Goal: Task Accomplishment & Management: Use online tool/utility

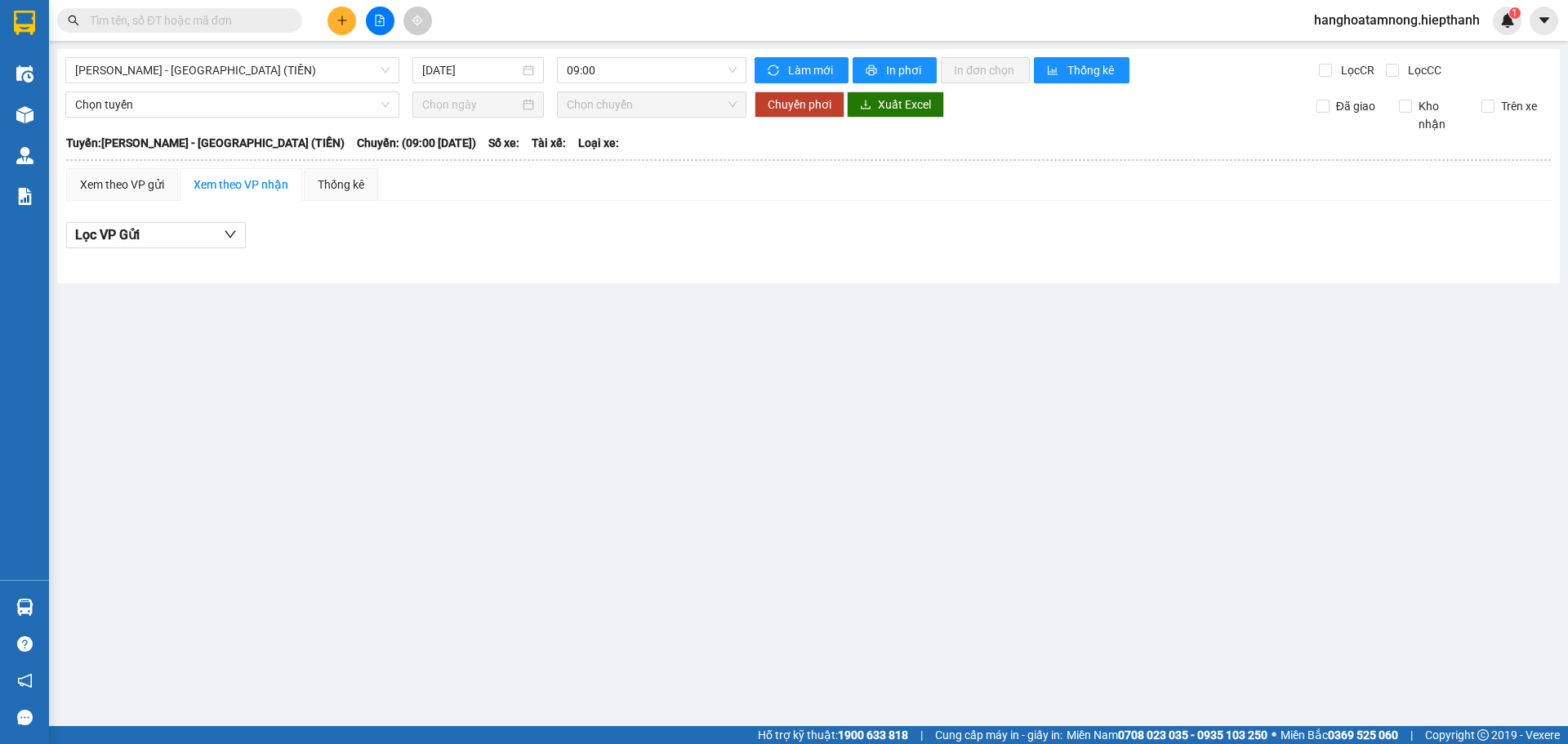
click at [116, 167] on td "Xem theo VP gửi Xem theo VP nhận Thống kê Lọc VP Gửi Cước rồi : 0 VNĐ Chưa cướ…" at bounding box center [808, 217] width 1486 height 100
click at [121, 178] on div "Xem theo VP gửi" at bounding box center [122, 184] width 84 height 18
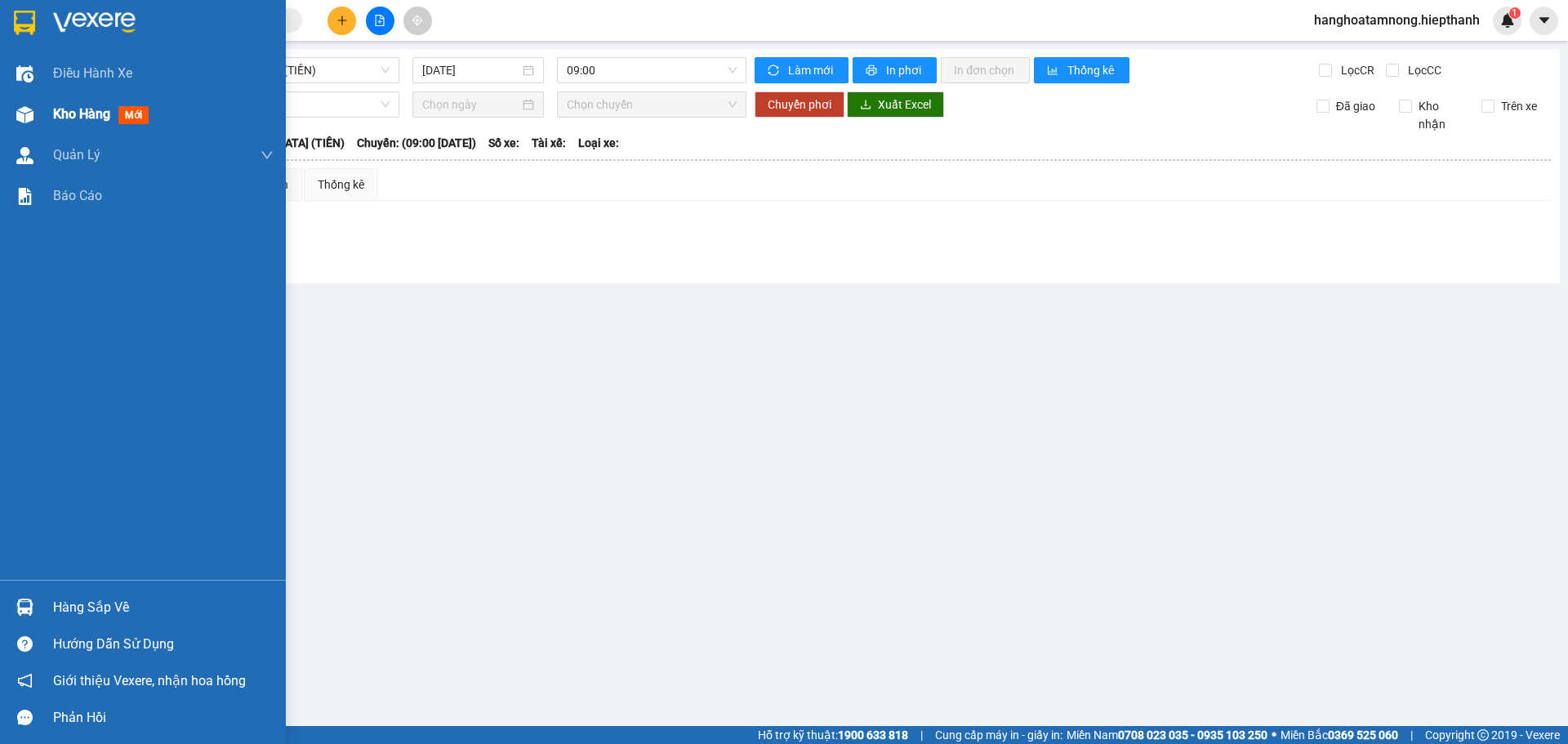
click at [91, 119] on span "Kho hàng" at bounding box center [82, 113] width 57 height 15
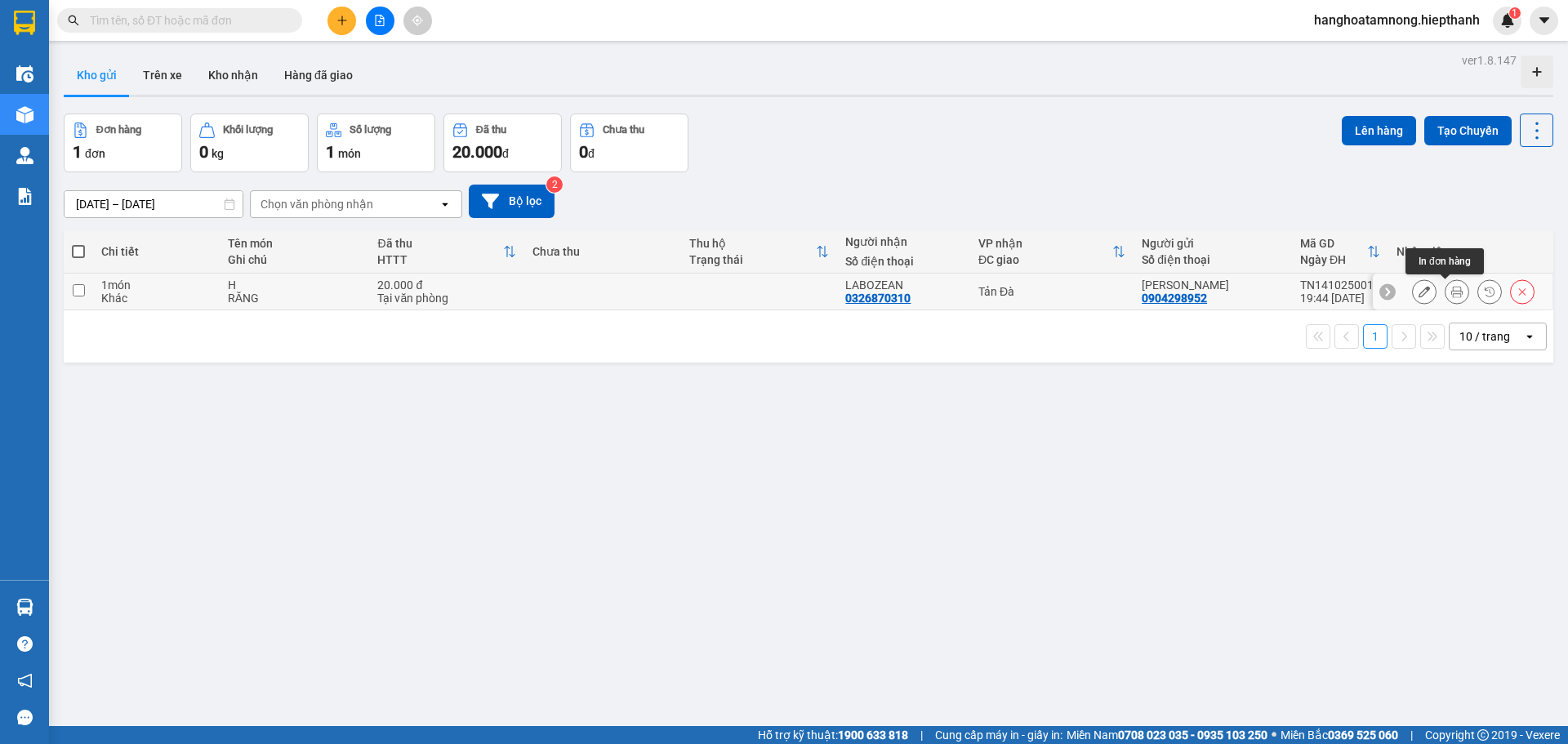
click at [1445, 296] on button at bounding box center [1456, 292] width 23 height 29
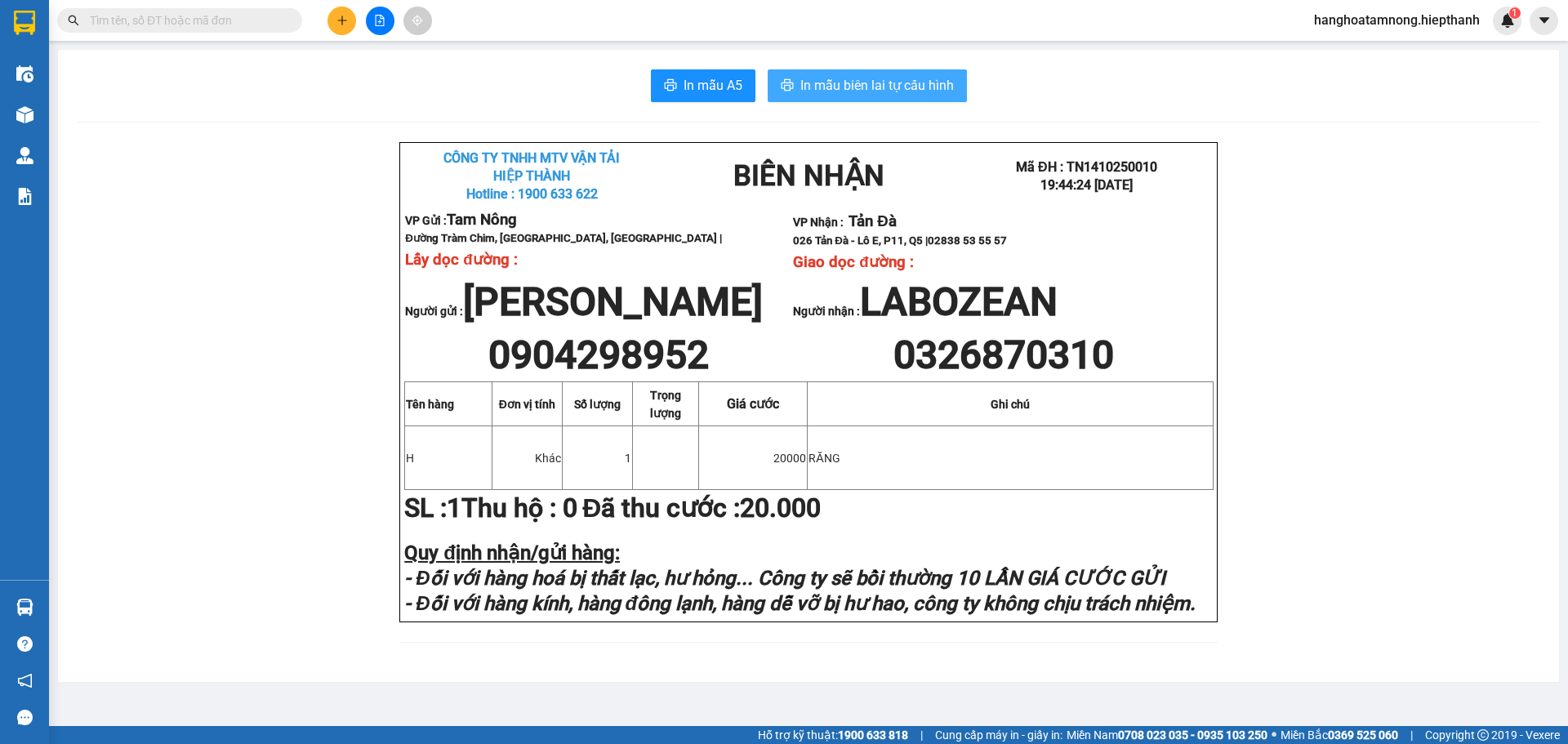
click at [866, 97] on button "In mẫu biên lai tự cấu hình" at bounding box center [866, 86] width 199 height 33
click at [1358, 249] on div "CÔNG TY TNHH MTV VẬN TẢI HIỆP THÀNH Hotline : 1900 633 622 BIÊN NHẬN Mã ĐH :…" at bounding box center [808, 402] width 1461 height 520
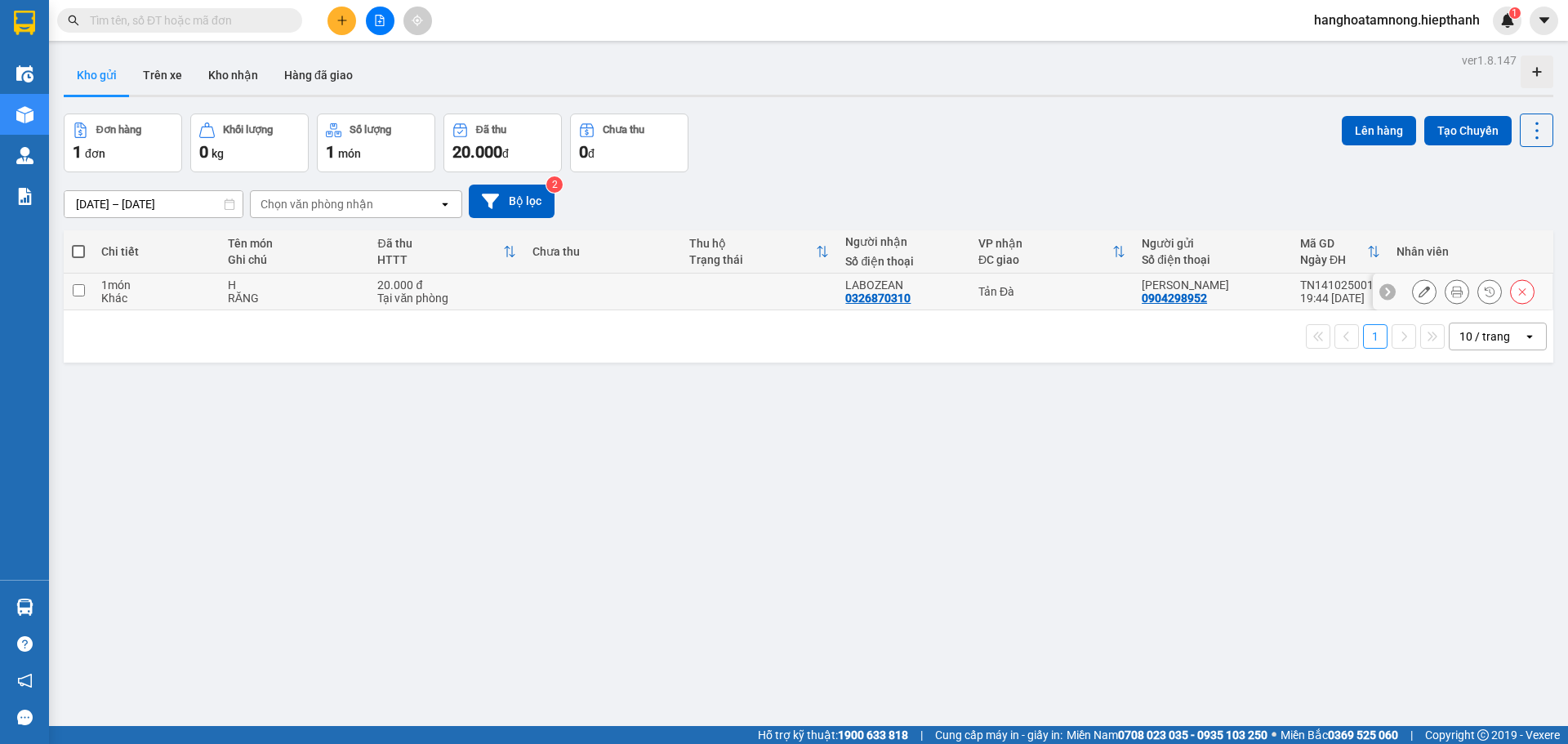
click at [287, 280] on div "H" at bounding box center [294, 285] width 134 height 13
checkbox input "true"
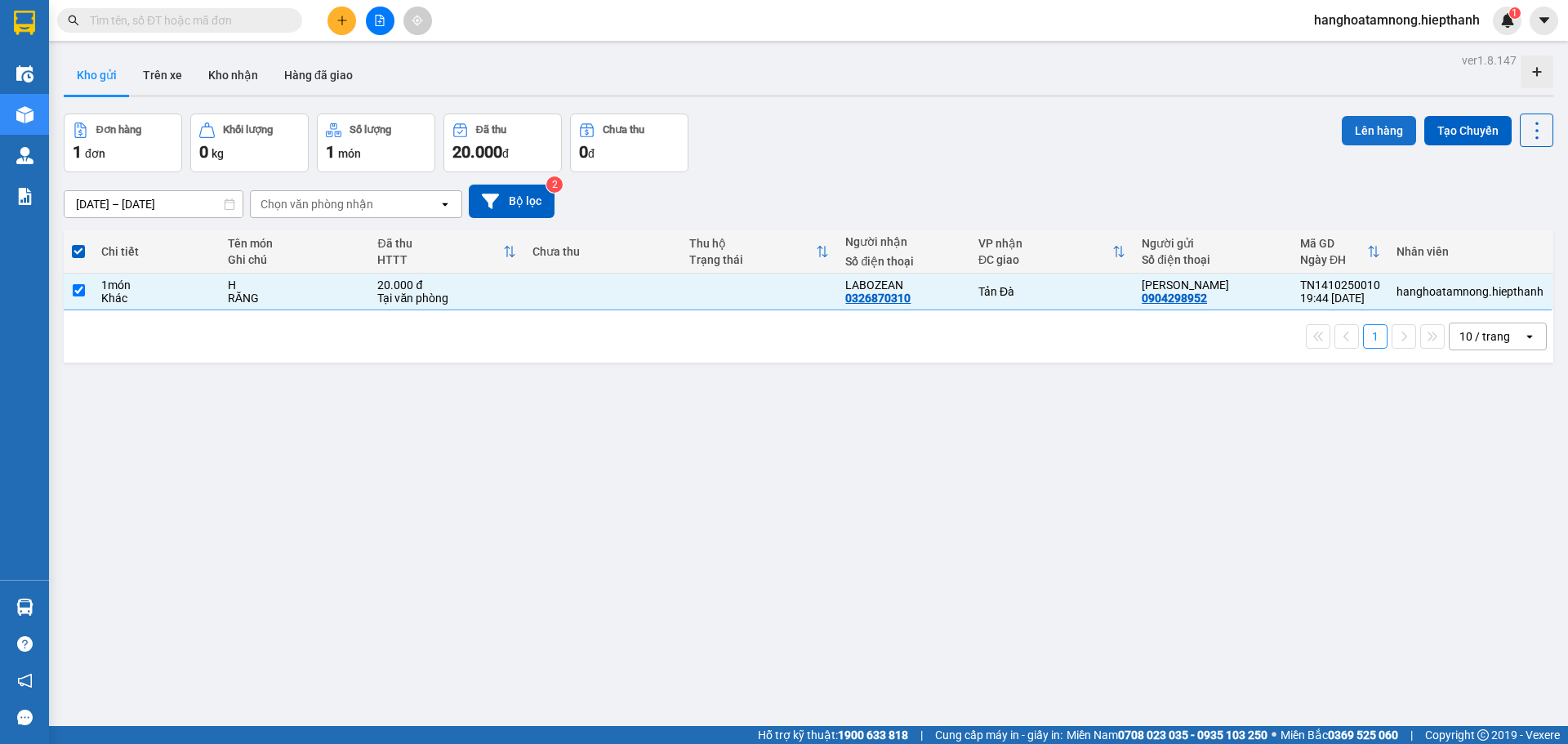
click at [1366, 129] on button "Lên hàng" at bounding box center [1379, 130] width 74 height 29
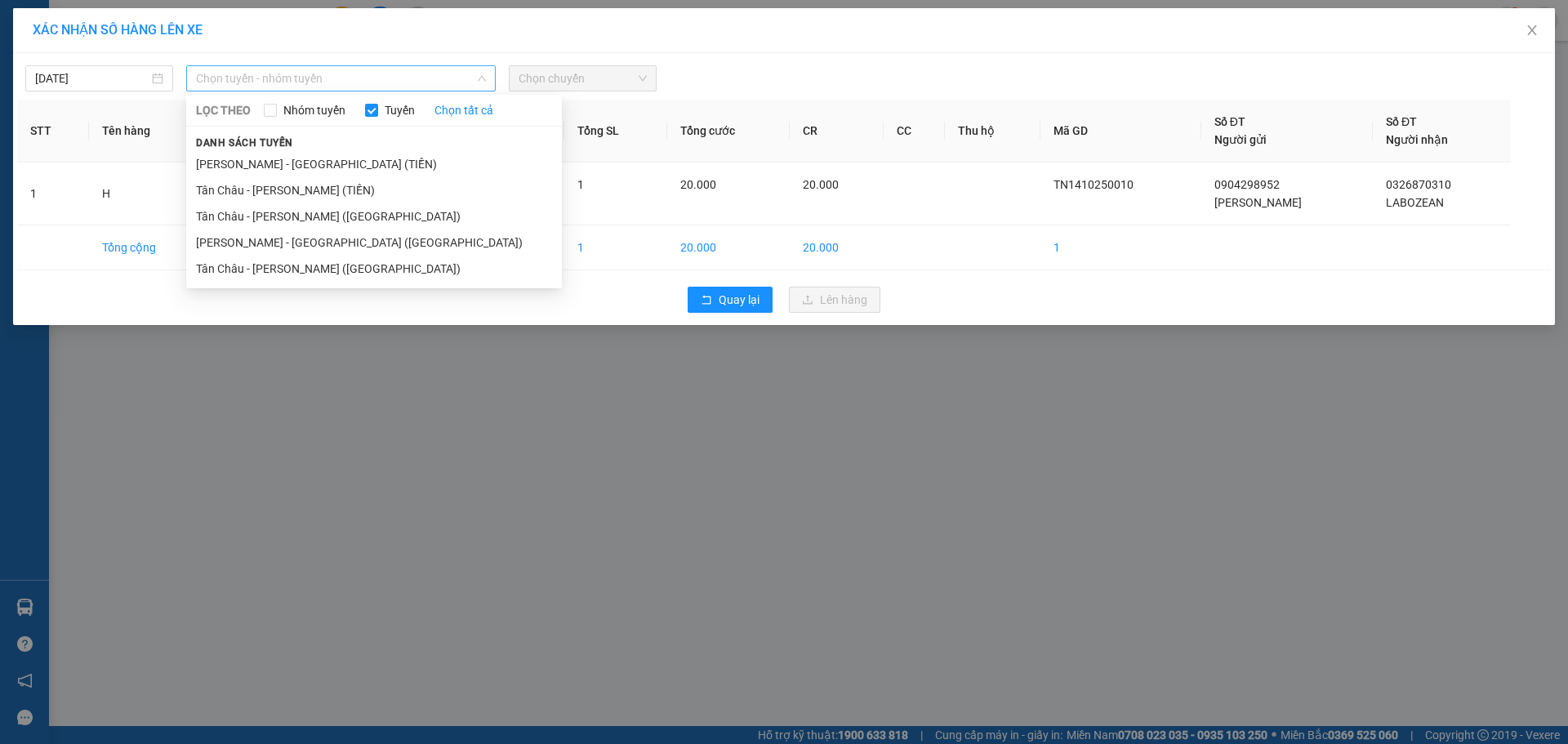
click at [407, 83] on span "Chọn tuyến - nhóm tuyến" at bounding box center [340, 78] width 290 height 24
click at [413, 273] on li "Tân Châu - [PERSON_NAME] ([GEOGRAPHIC_DATA])" at bounding box center [374, 268] width 376 height 26
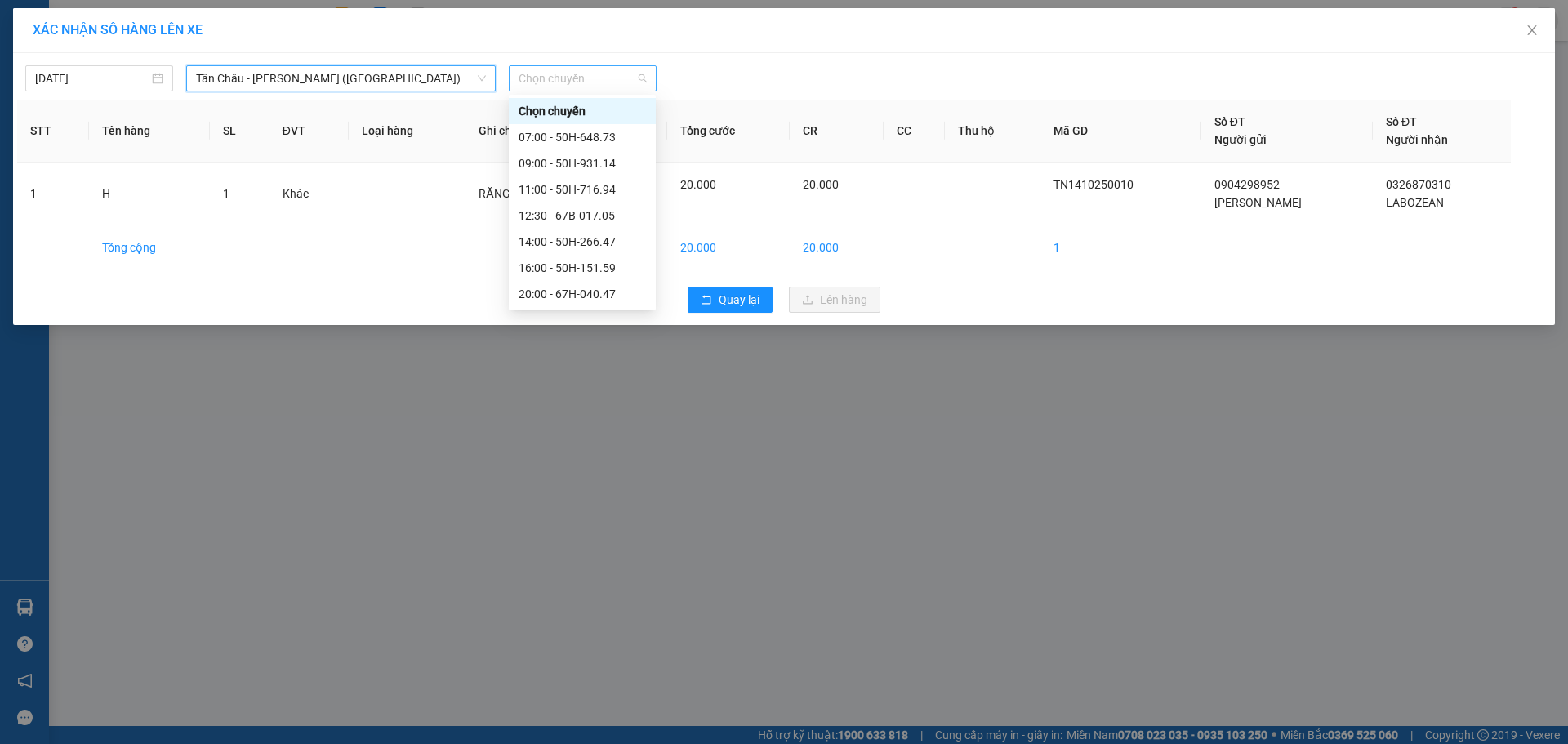
click at [575, 78] on span "Chọn chuyến" at bounding box center [582, 78] width 129 height 24
click at [574, 294] on div "20:00 - 67H-040.47" at bounding box center [582, 293] width 128 height 18
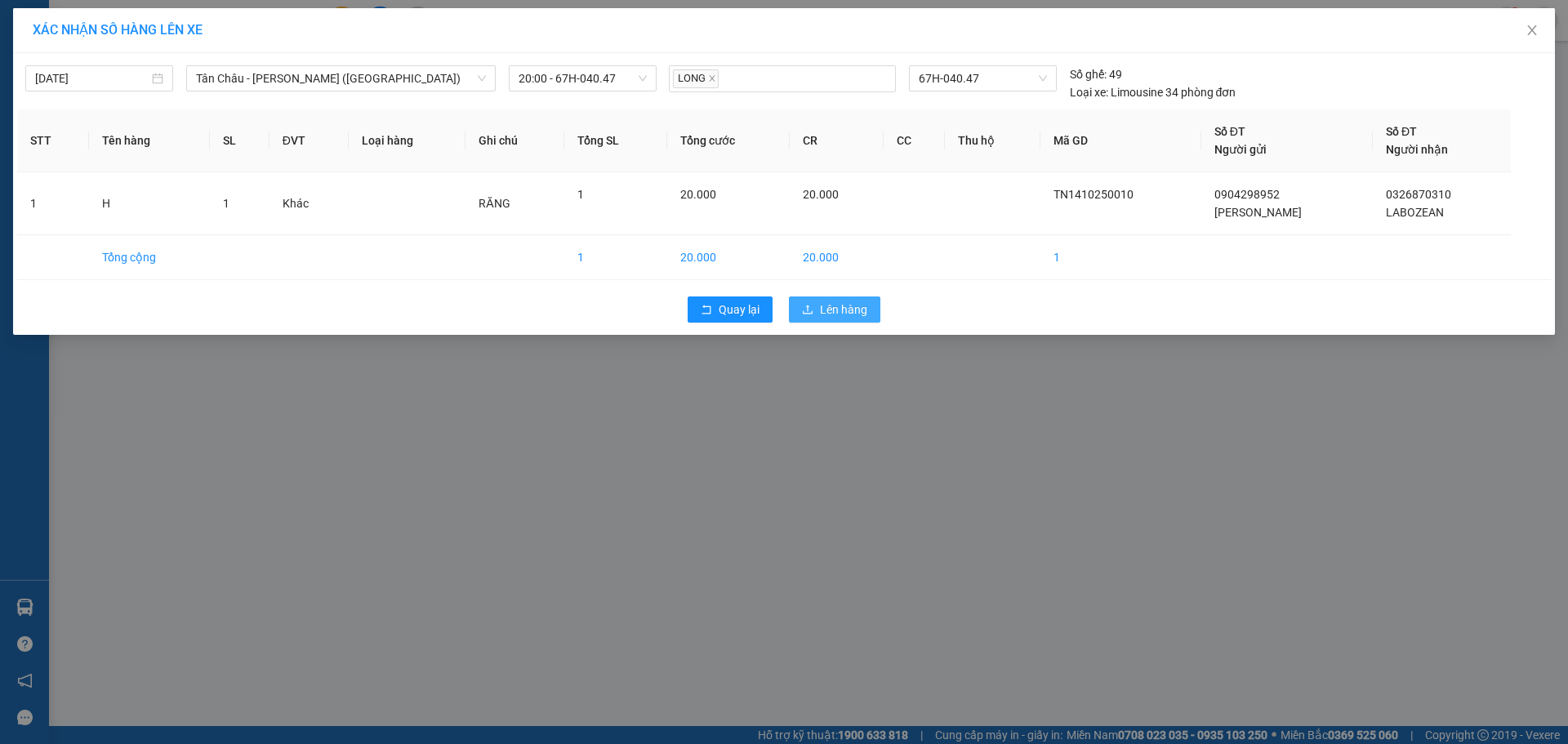
click at [842, 309] on span "Lên hàng" at bounding box center [844, 309] width 47 height 18
